Goal: Task Accomplishment & Management: Manage account settings

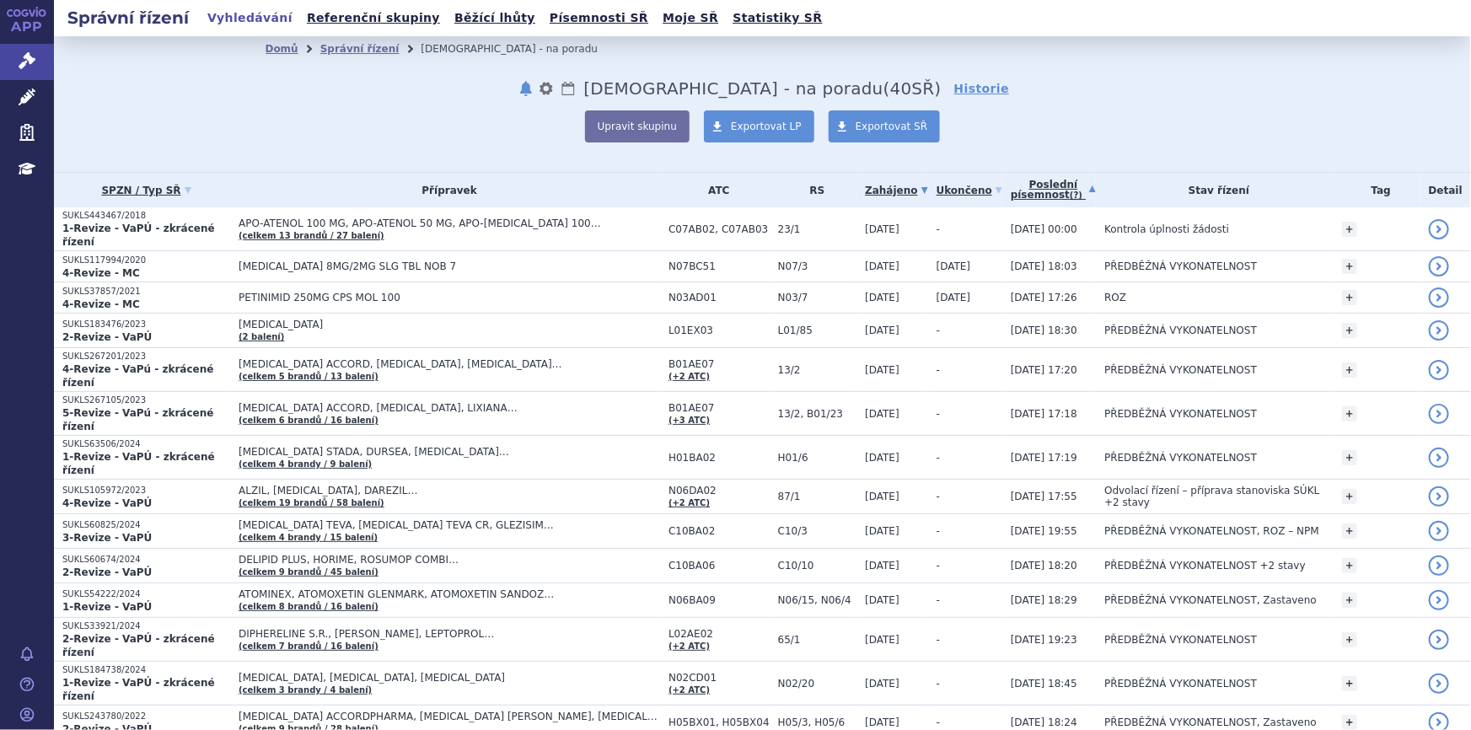
click at [885, 190] on link "Zahájeno" at bounding box center [896, 191] width 62 height 24
